Goal: Obtain resource: Download file/media

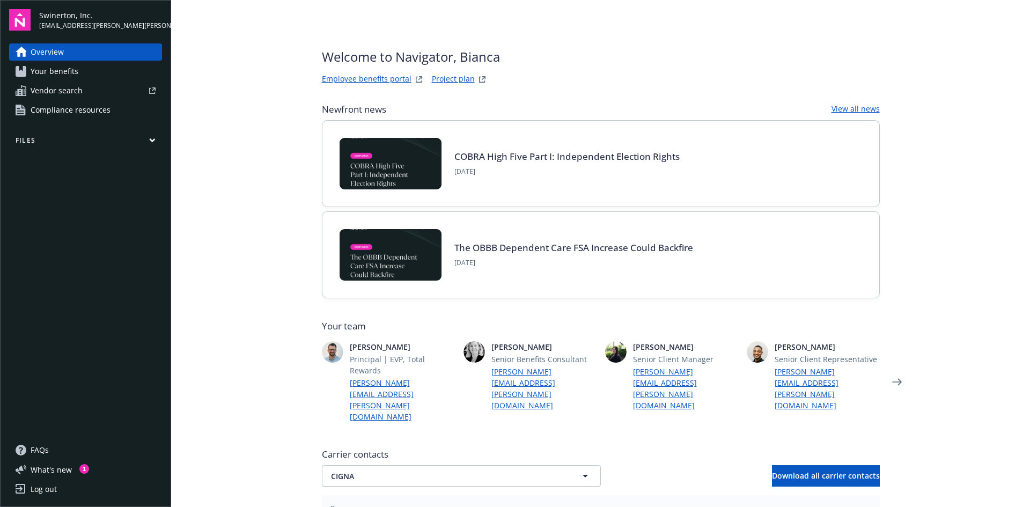
scroll to position [79, 0]
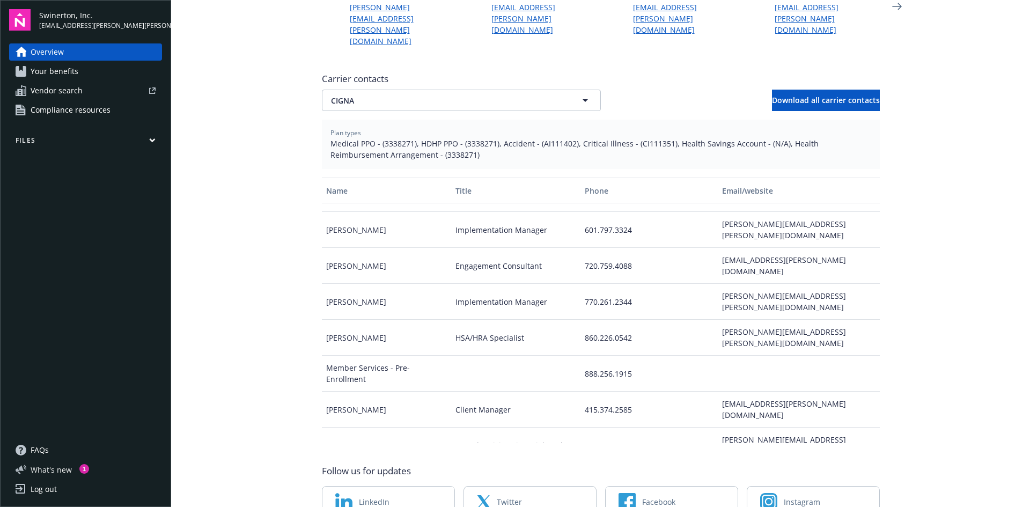
click at [53, 469] on span "What ' s new" at bounding box center [51, 469] width 41 height 11
click at [45, 75] on span "Your benefits" at bounding box center [55, 71] width 48 height 17
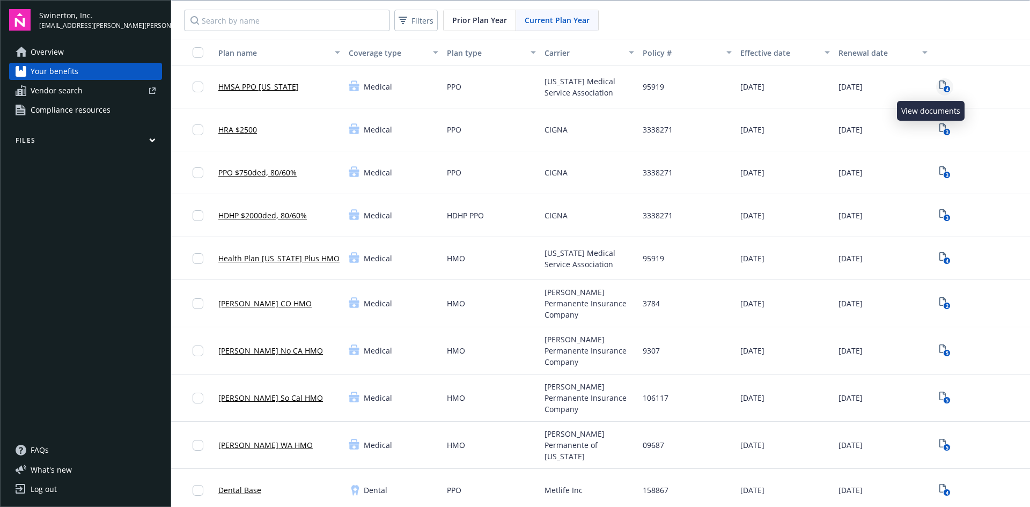
click at [946, 88] on text "4" at bounding box center [947, 89] width 3 height 7
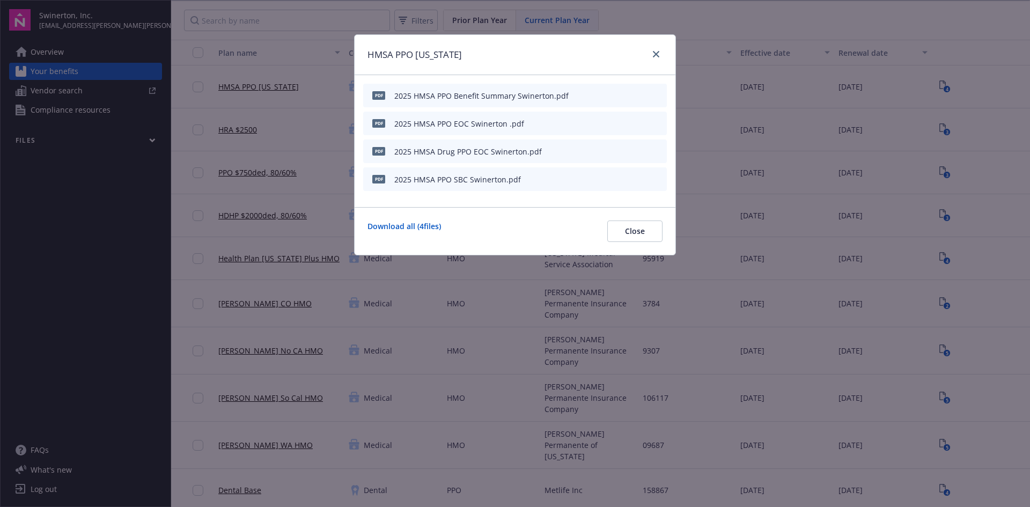
click at [676, 57] on div "HMSA PPO [US_STATE] pdf 2025 HMSA PPO Benefit Summary Swinerton.pdf pdf 2025 HM…" at bounding box center [515, 253] width 1030 height 507
click at [657, 56] on icon "close" at bounding box center [656, 54] width 6 height 6
